Goal: Communication & Community: Participate in discussion

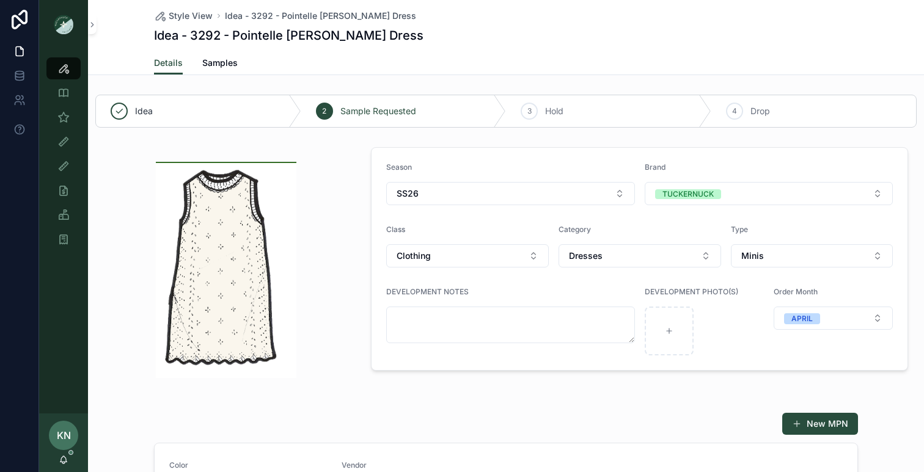
click at [194, 420] on div "New MPN" at bounding box center [506, 423] width 704 height 23
click at [64, 458] on icon "scrollable content" at bounding box center [64, 460] width 10 height 10
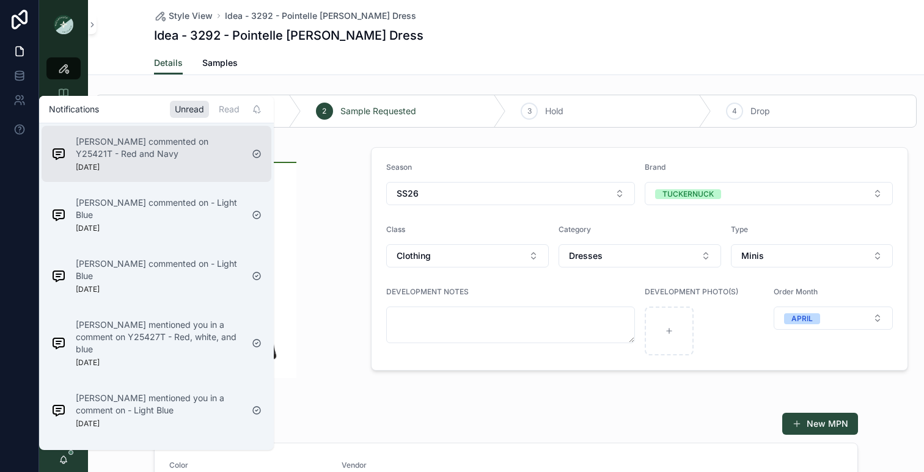
click at [144, 155] on p "[PERSON_NAME] commented on Y25421T - Red and Navy" at bounding box center [159, 148] width 166 height 24
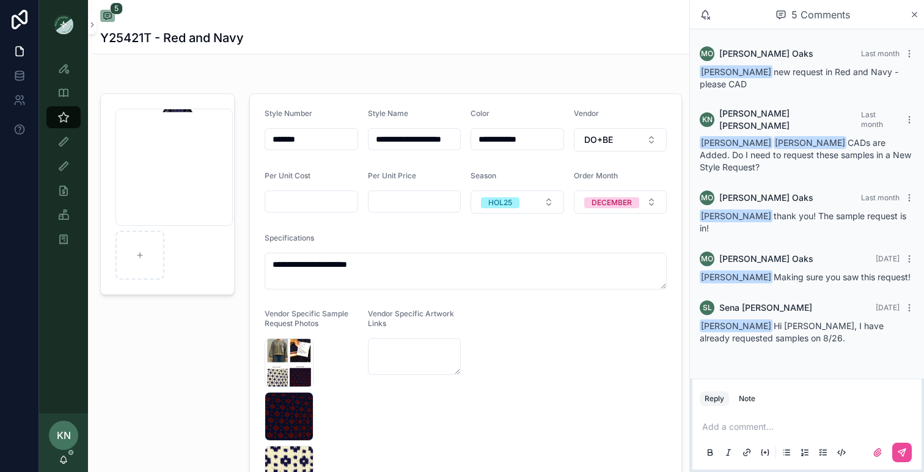
scroll to position [2, 0]
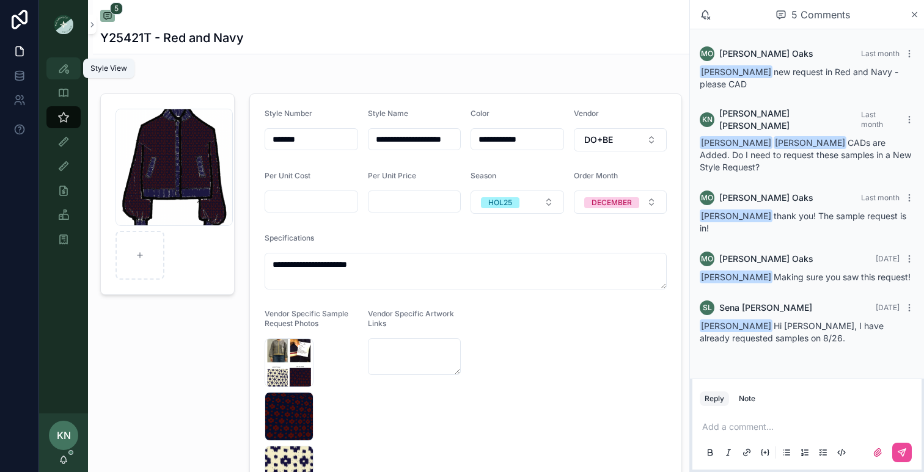
click at [64, 66] on icon "scrollable content" at bounding box center [63, 68] width 12 height 12
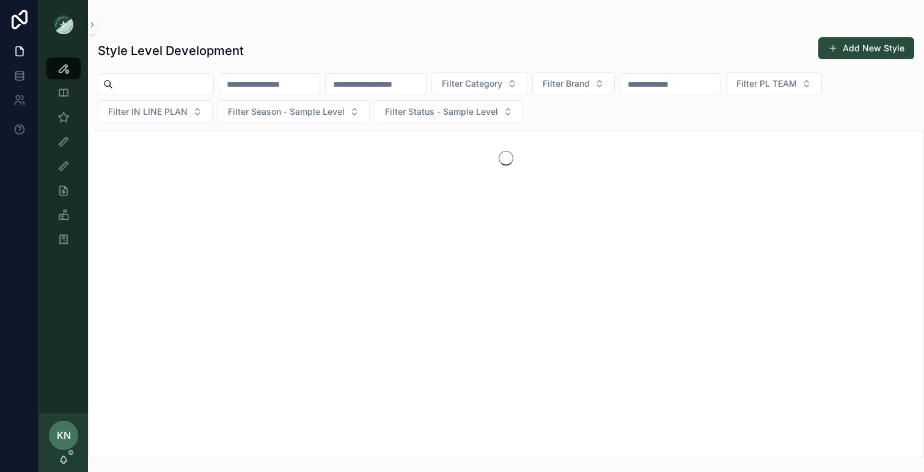
click at [372, 77] on input "scrollable content" at bounding box center [376, 84] width 100 height 17
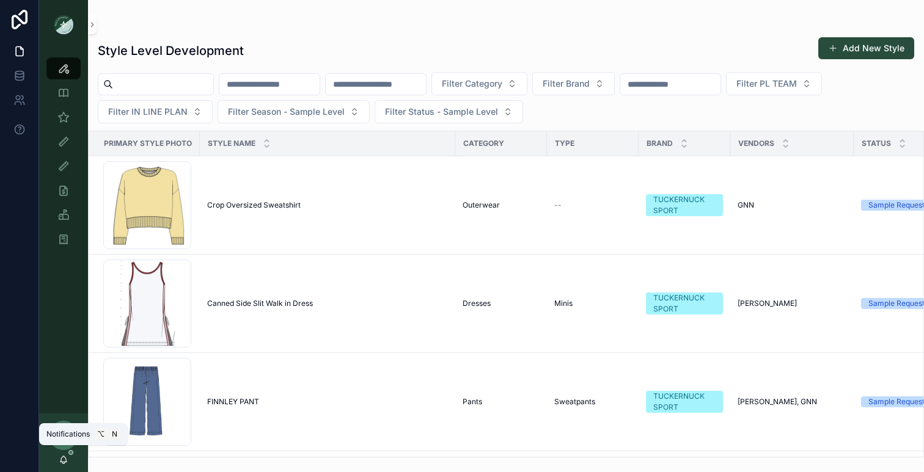
click at [65, 462] on icon "scrollable content" at bounding box center [63, 463] width 2 height 2
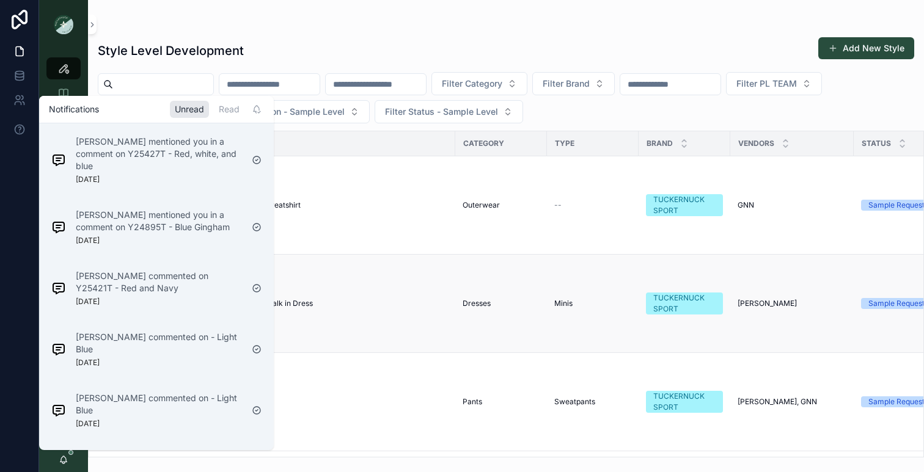
click at [318, 329] on td "Canned Side Slit Walk in Dress Canned Side Slit Walk in Dress" at bounding box center [327, 304] width 255 height 98
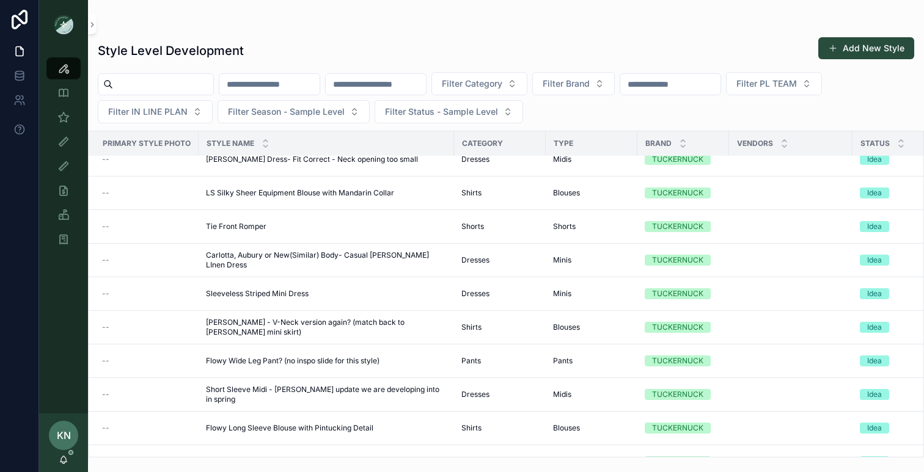
scroll to position [1973, 1]
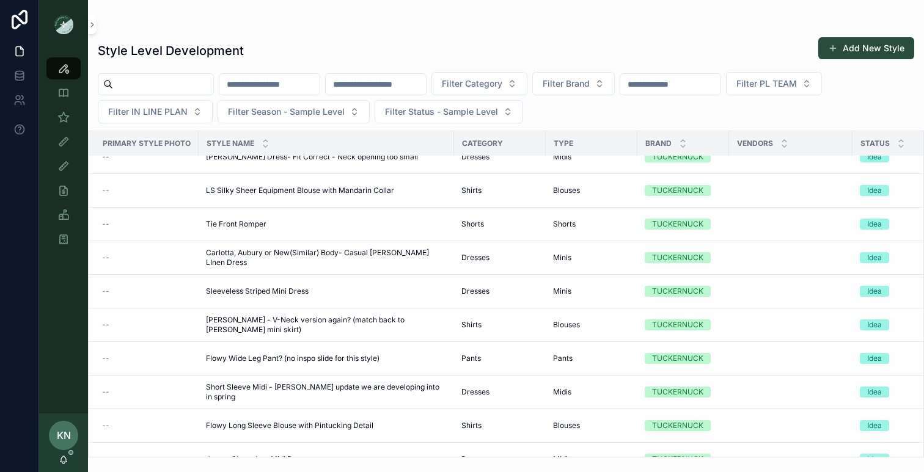
click at [272, 88] on input "scrollable content" at bounding box center [269, 84] width 100 height 17
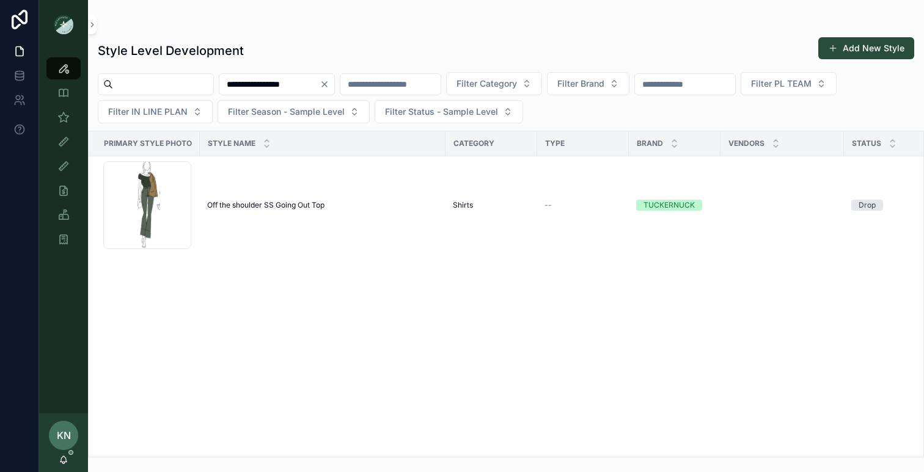
type input "**********"
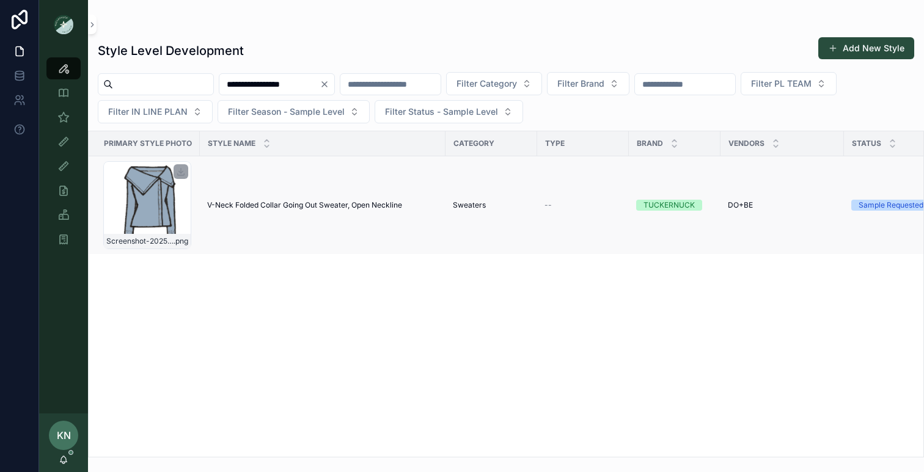
click at [162, 206] on div "Screenshot-2025-09-02-at-3.13.31-PM .png" at bounding box center [147, 205] width 88 height 88
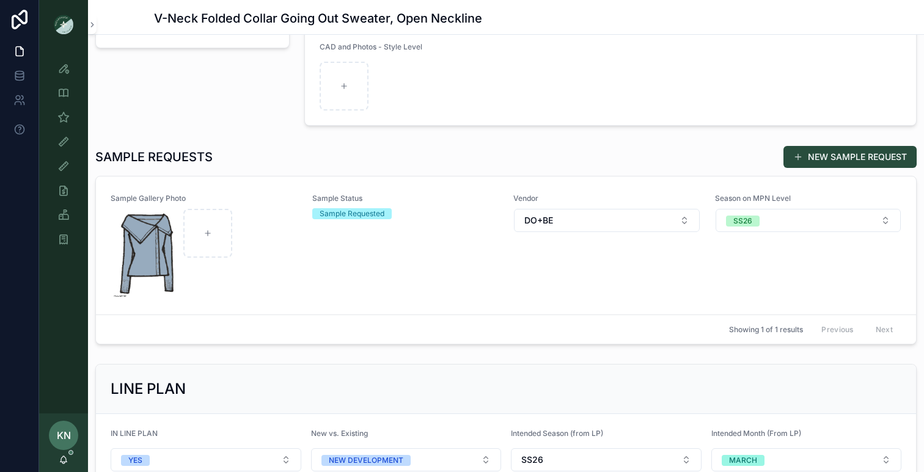
scroll to position [317, 0]
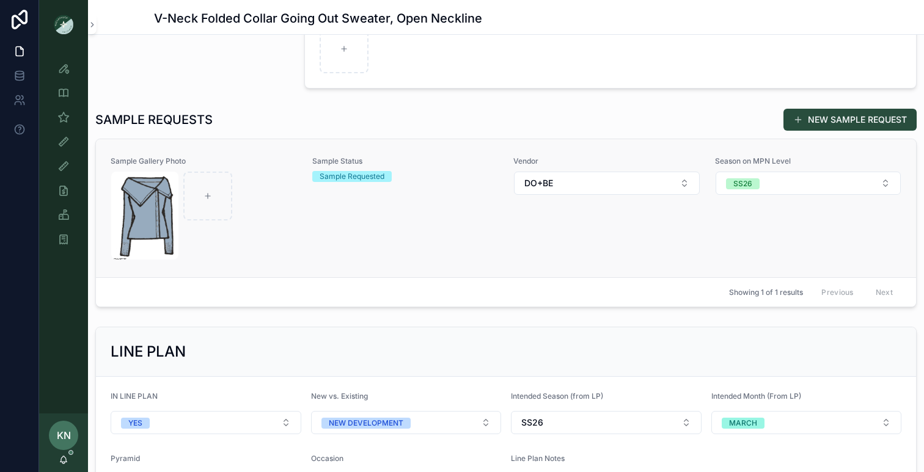
click at [414, 211] on div "Sample Status Sample Requested" at bounding box center [405, 208] width 187 height 104
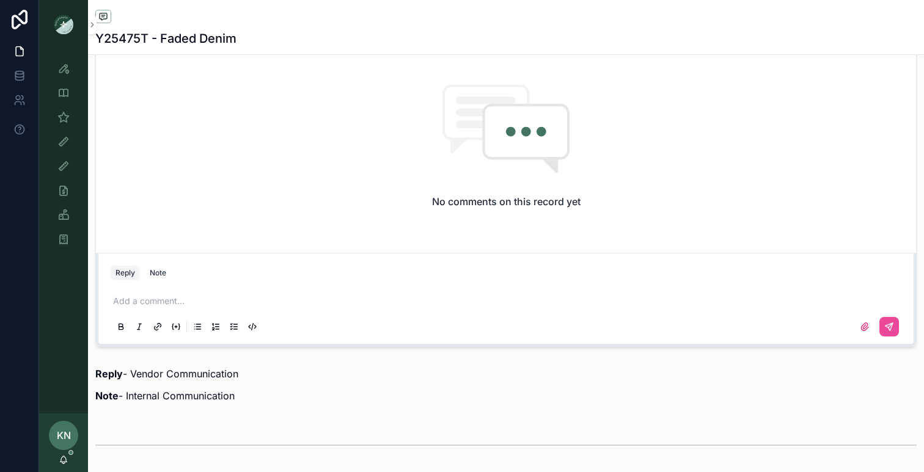
scroll to position [953, 0]
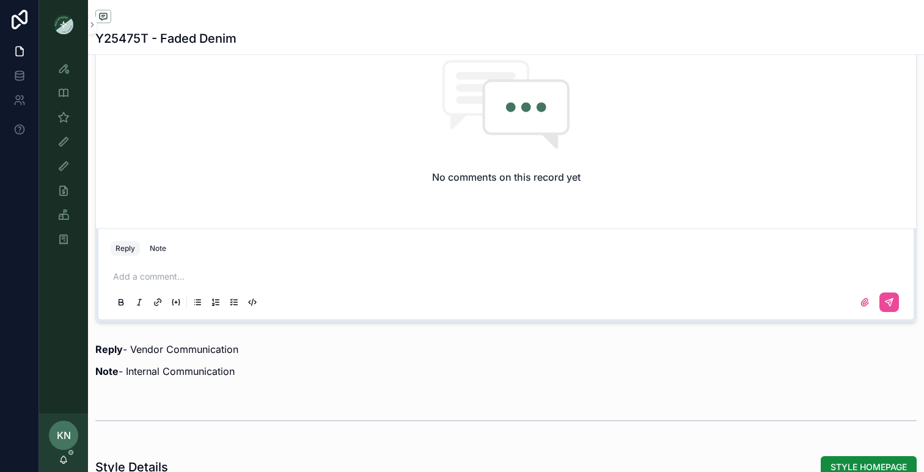
click at [315, 283] on div "Add a comment..." at bounding box center [506, 288] width 790 height 51
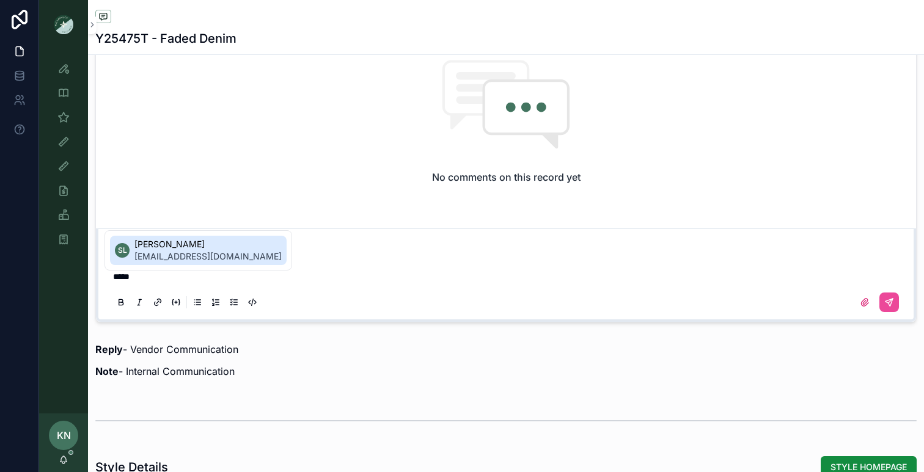
click at [179, 258] on span "[EMAIL_ADDRESS][DOMAIN_NAME]" at bounding box center [207, 256] width 147 height 12
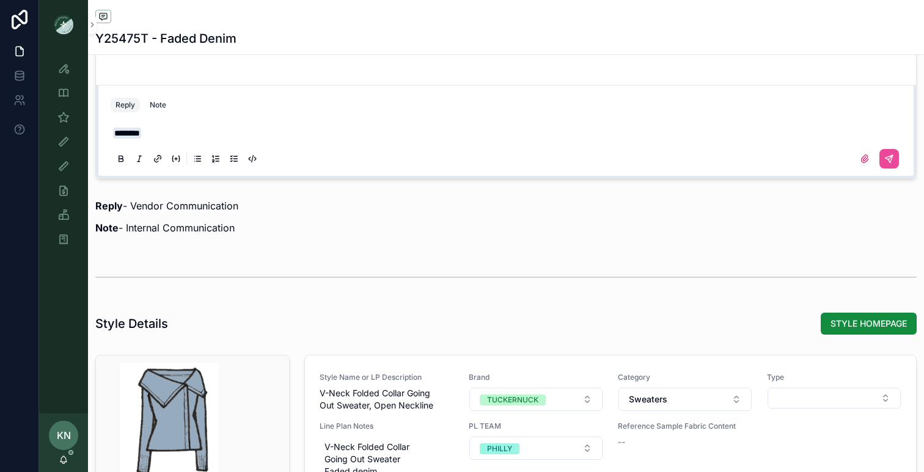
scroll to position [1092, 0]
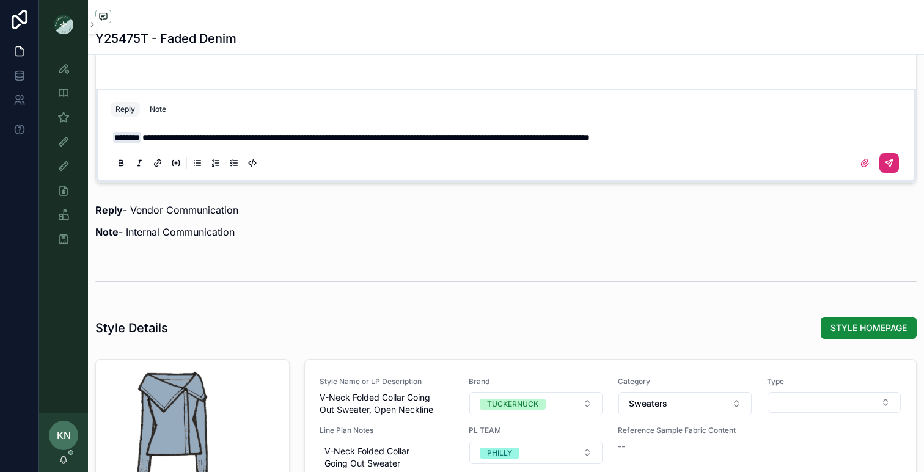
click at [894, 158] on button "scrollable content" at bounding box center [889, 163] width 20 height 20
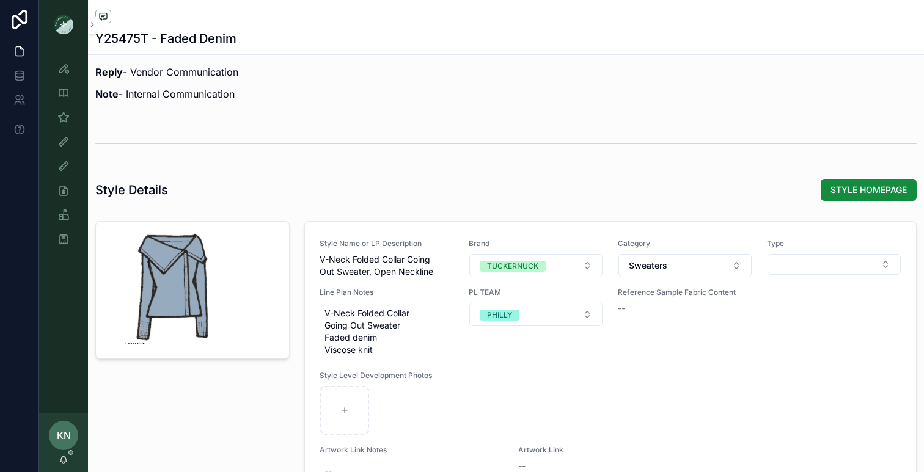
scroll to position [1087, 0]
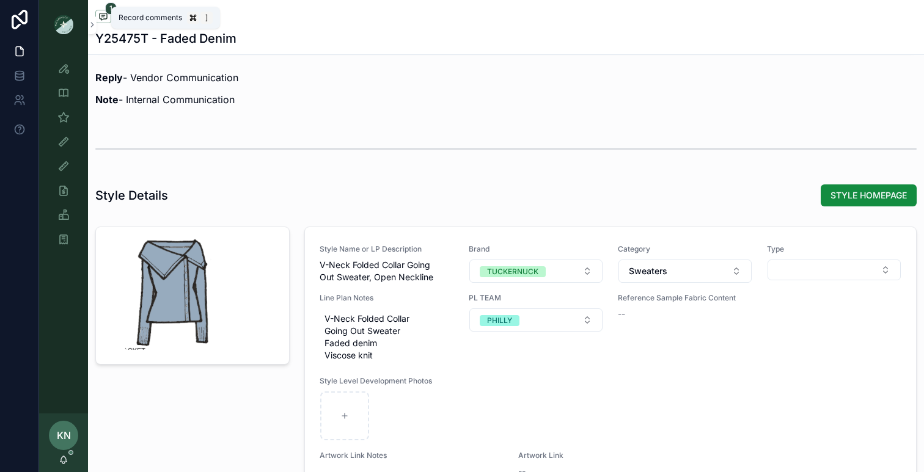
click at [102, 12] on icon "scrollable content" at bounding box center [103, 17] width 10 height 10
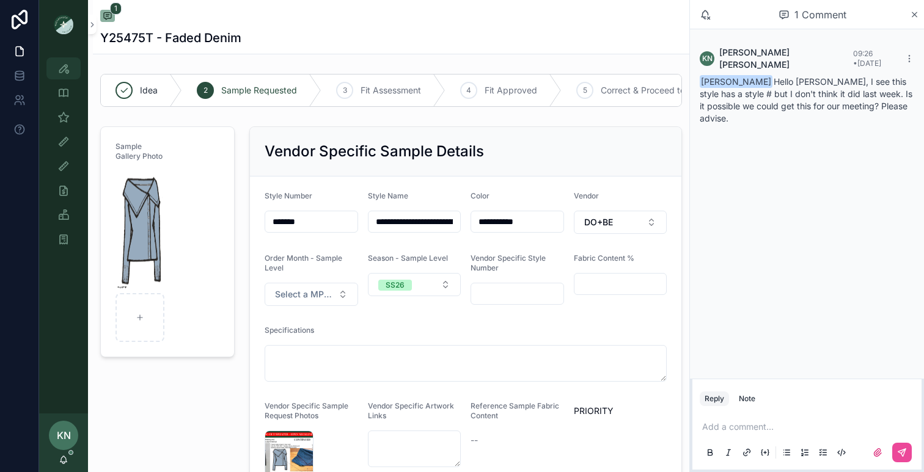
click at [68, 71] on icon "scrollable content" at bounding box center [63, 68] width 12 height 12
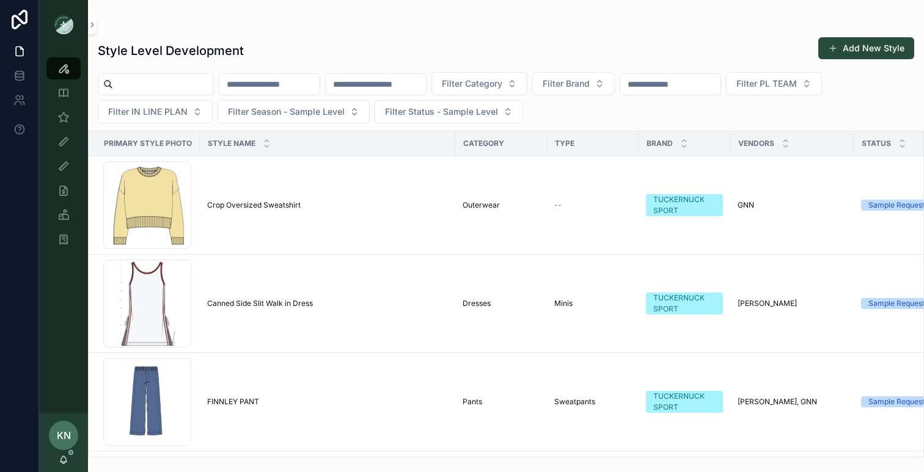
click at [374, 82] on input "scrollable content" at bounding box center [376, 84] width 100 height 17
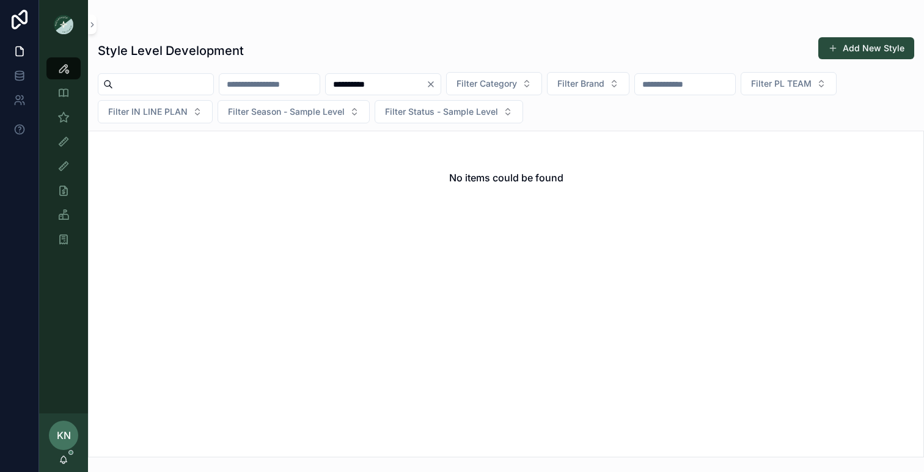
type input "*********"
click at [59, 70] on icon "scrollable content" at bounding box center [63, 68] width 12 height 12
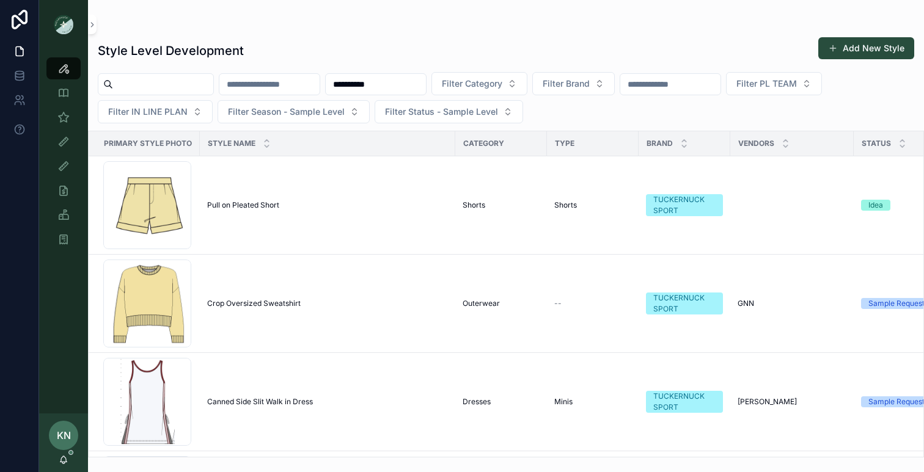
click at [319, 86] on input "scrollable content" at bounding box center [269, 84] width 100 height 17
type input "**********"
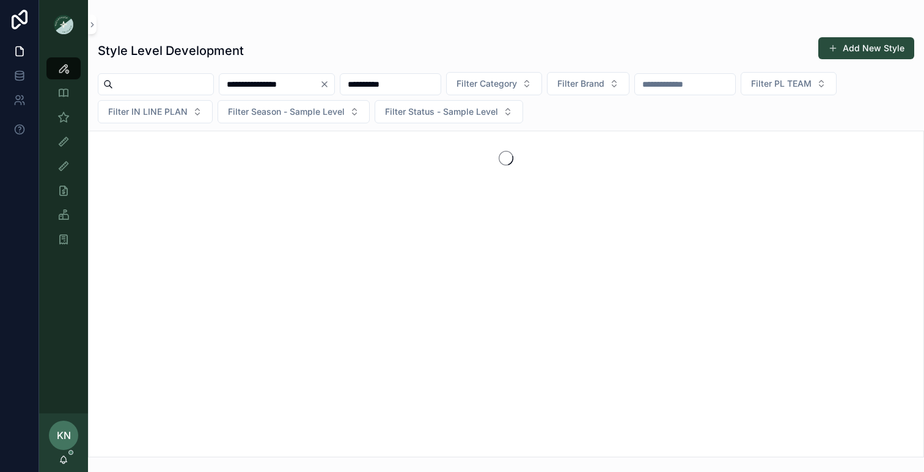
click at [419, 89] on input "*********" at bounding box center [390, 84] width 100 height 17
type input "*"
click at [319, 84] on input "**********" at bounding box center [269, 84] width 100 height 17
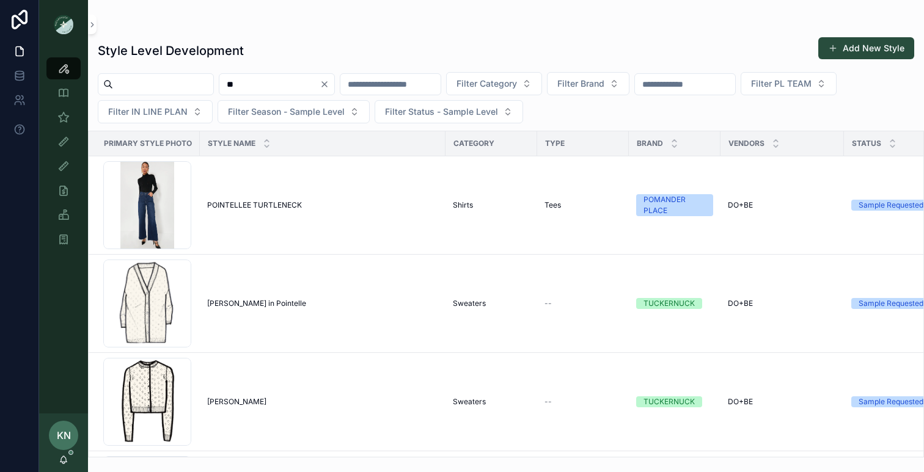
type input "*"
type input "******"
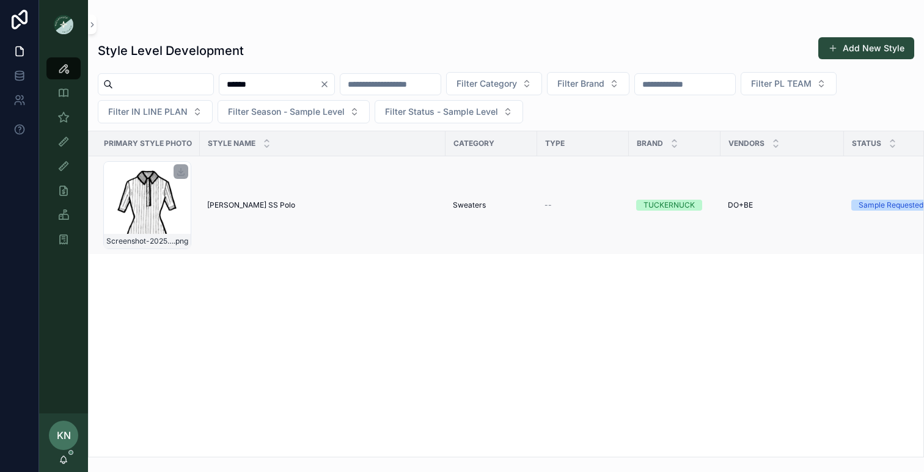
click at [159, 205] on div "Screenshot-2025-07-21-at-1.41.58-PM .png" at bounding box center [147, 205] width 88 height 88
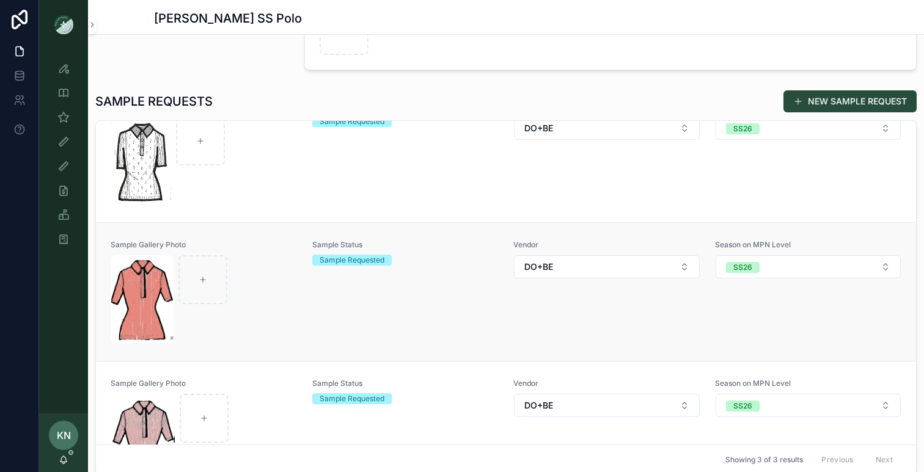
scroll to position [46, 0]
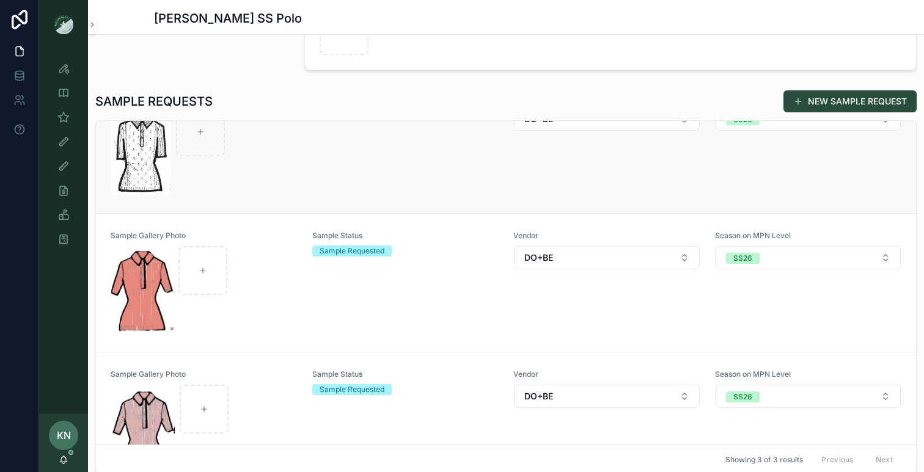
click at [275, 175] on div "scrollable content" at bounding box center [204, 152] width 186 height 88
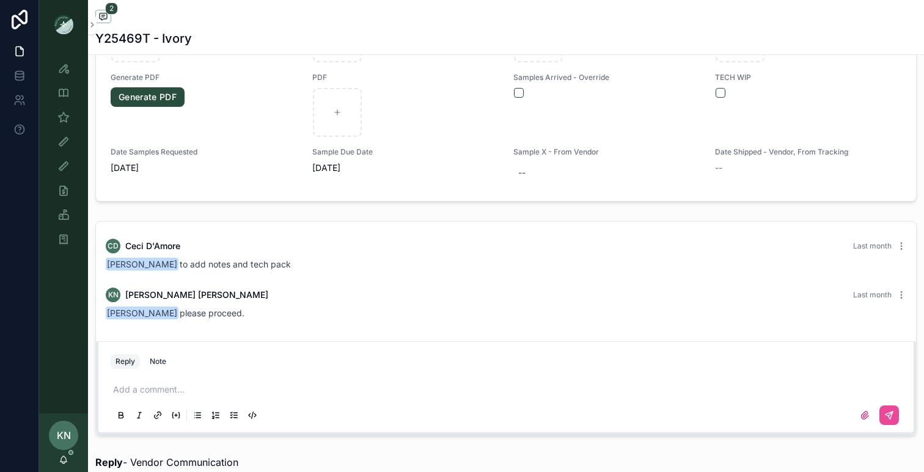
scroll to position [710, 0]
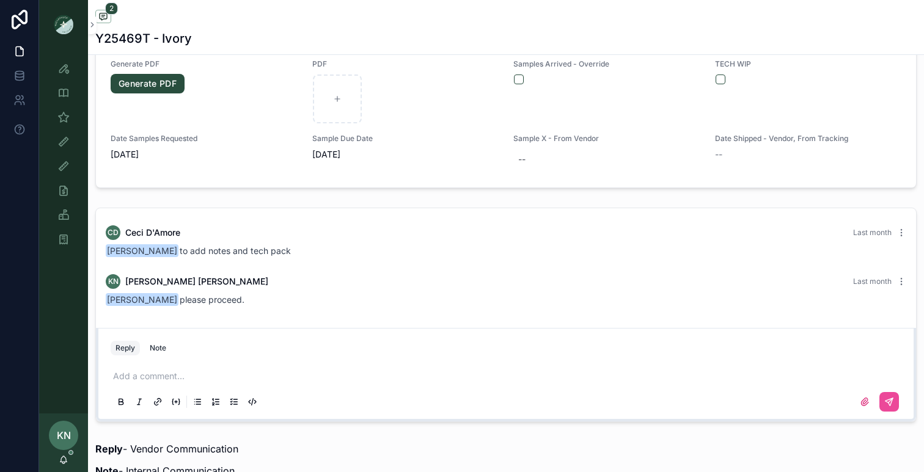
click at [274, 376] on p "scrollable content" at bounding box center [508, 376] width 790 height 12
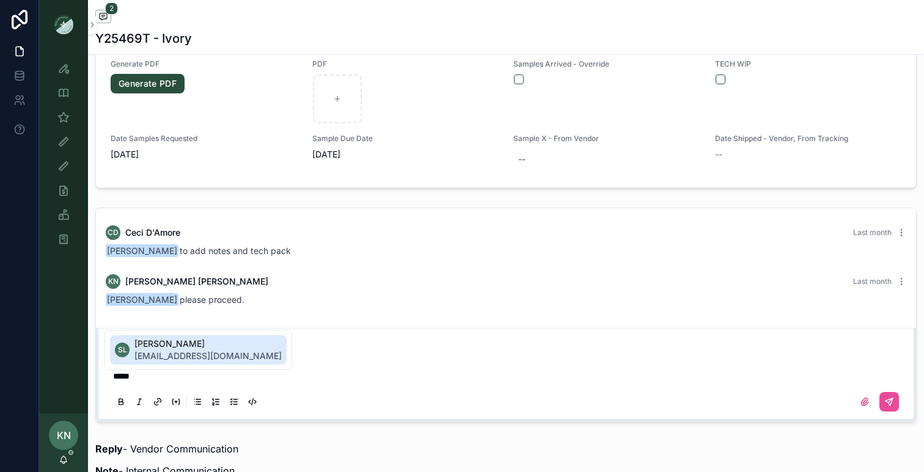
click at [246, 357] on span "[EMAIL_ADDRESS][DOMAIN_NAME]" at bounding box center [207, 356] width 147 height 12
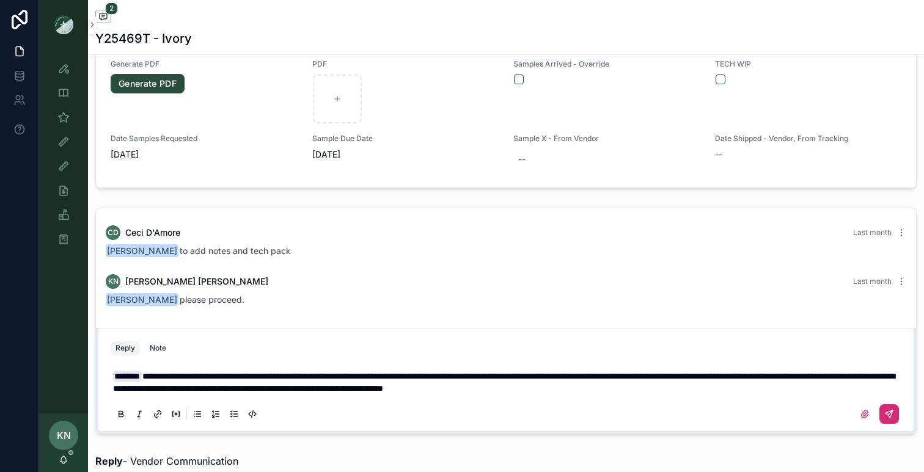
click at [894, 415] on button "scrollable content" at bounding box center [889, 414] width 20 height 20
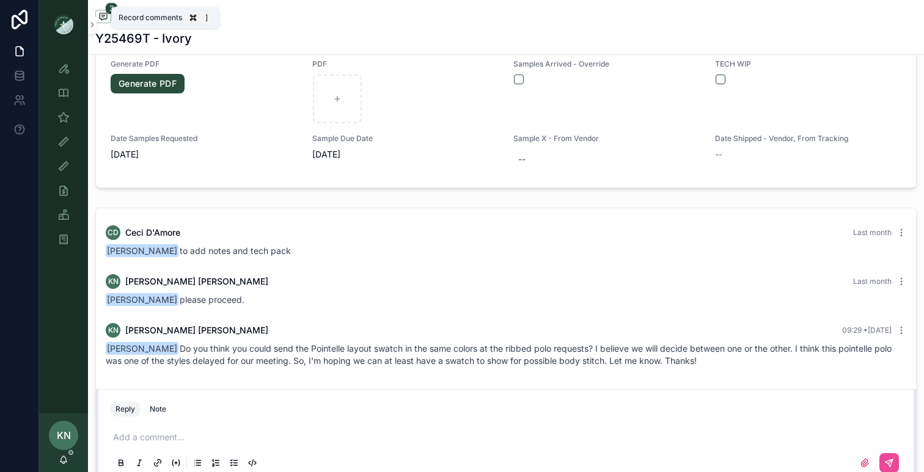
click at [100, 14] on icon "scrollable content" at bounding box center [103, 17] width 10 height 10
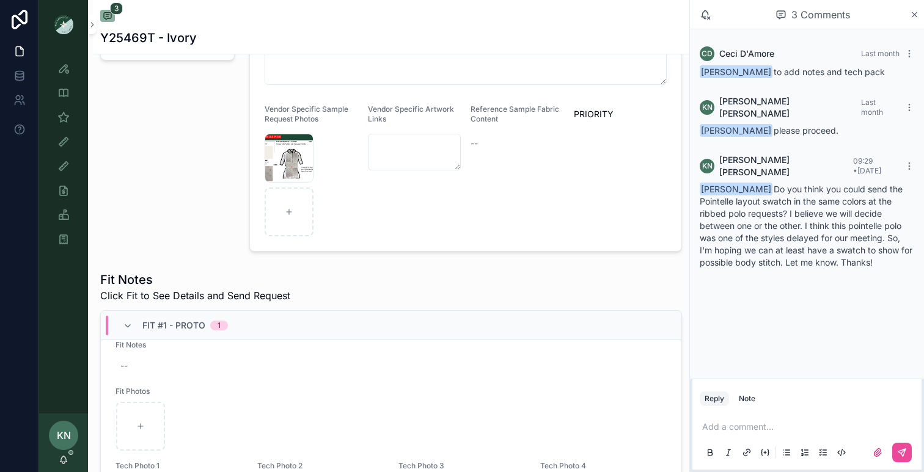
scroll to position [210, 0]
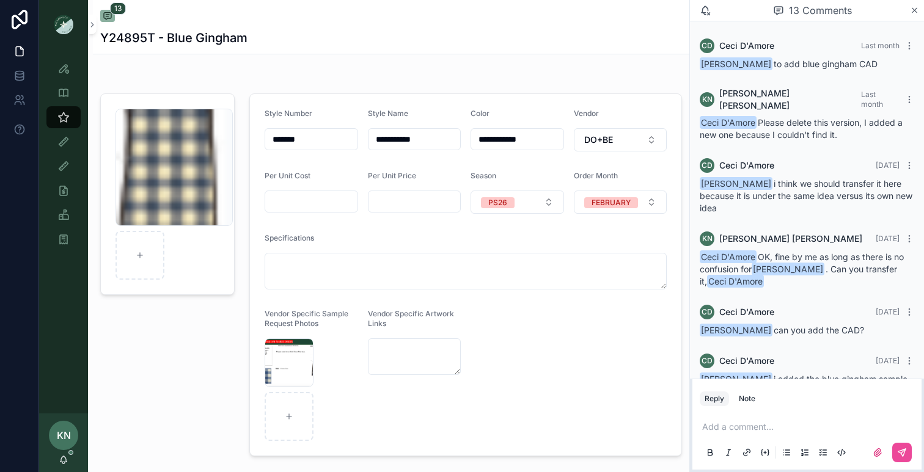
scroll to position [466, 0]
